Goal: Task Accomplishment & Management: Complete application form

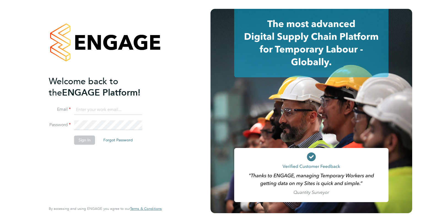
type input "sonja.marzouki@gmail.com"
click at [82, 141] on button "Sign In" at bounding box center [84, 139] width 21 height 9
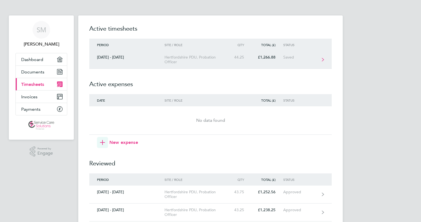
click at [174, 64] on div "Hertfordshire PDU, Probation Officer" at bounding box center [195, 59] width 63 height 9
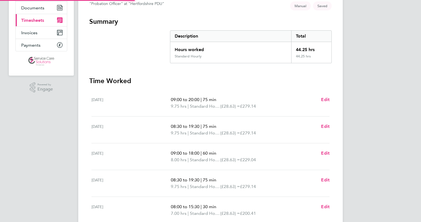
scroll to position [138, 0]
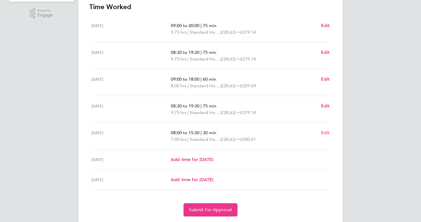
click at [325, 134] on span "Edit" at bounding box center [325, 132] width 9 height 5
select select "30"
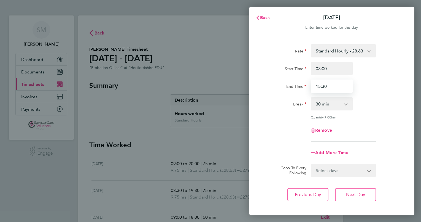
click at [330, 89] on input "15:30" at bounding box center [332, 85] width 42 height 13
type input "15:00"
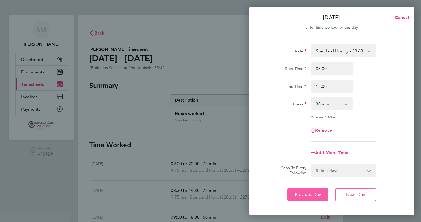
click at [305, 196] on span "Previous Day" at bounding box center [308, 194] width 26 height 6
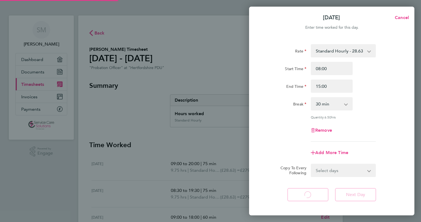
select select "75"
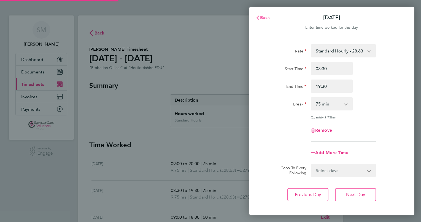
click at [266, 18] on span "Back" at bounding box center [265, 17] width 10 height 5
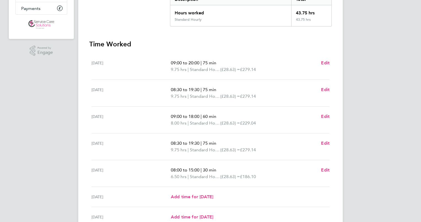
scroll to position [110, 0]
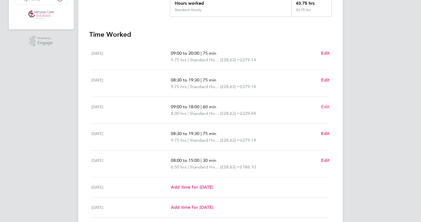
click at [327, 108] on span "Edit" at bounding box center [325, 106] width 9 height 5
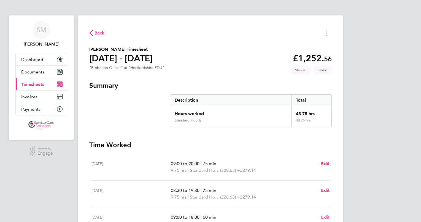
select select "60"
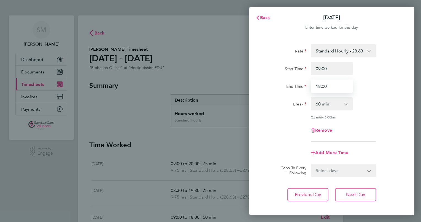
click at [328, 88] on input "18:00" at bounding box center [332, 85] width 42 height 13
type input "18:15"
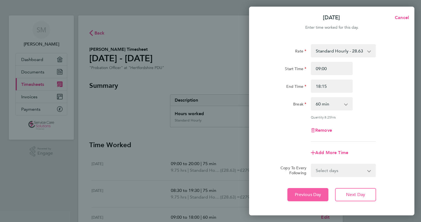
click at [303, 193] on span "Previous Day" at bounding box center [308, 194] width 26 height 6
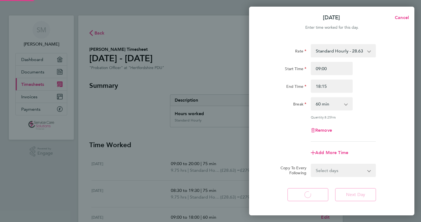
select select "75"
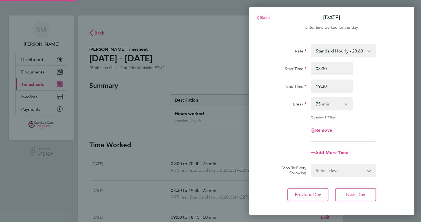
click at [263, 20] on span "Back" at bounding box center [265, 17] width 10 height 5
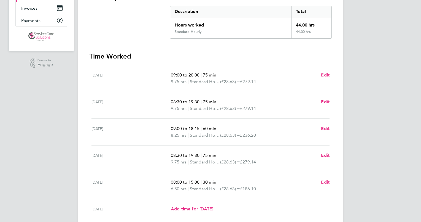
scroll to position [28, 0]
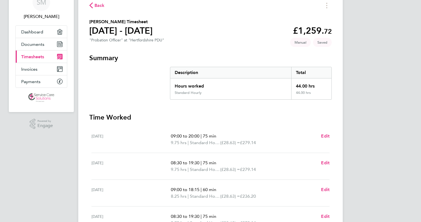
click at [97, 7] on span "Back" at bounding box center [99, 5] width 10 height 7
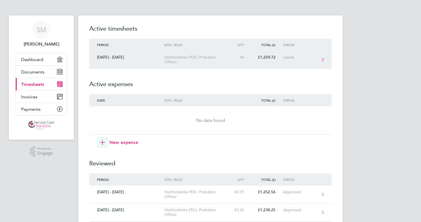
click at [164, 56] on div "Hertfordshire PDU, Probation Officer" at bounding box center [195, 59] width 63 height 9
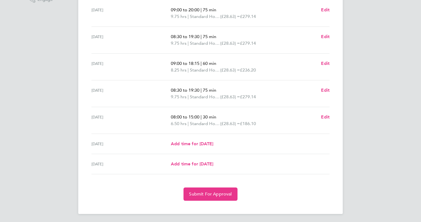
scroll to position [154, 0]
click at [298, 199] on div "Back [PERSON_NAME] Timesheet [DATE] - [DATE] £1,259. 72 "Probation Officer" at …" at bounding box center [210, 37] width 264 height 352
drag, startPoint x: 197, startPoint y: 198, endPoint x: 199, endPoint y: 183, distance: 14.5
click at [197, 197] on button "Submit For Approval" at bounding box center [210, 193] width 54 height 13
